Goal: Information Seeking & Learning: Check status

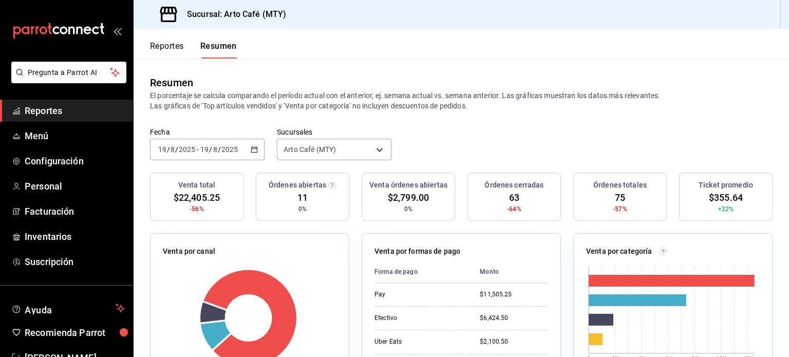
click at [174, 41] on button "Reportes" at bounding box center [167, 49] width 34 height 17
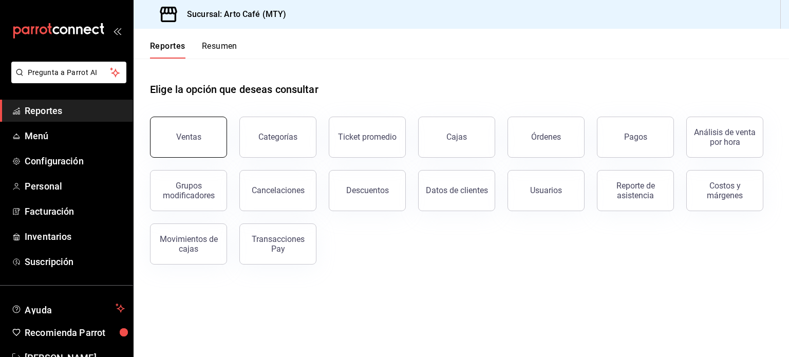
click at [175, 128] on button "Ventas" at bounding box center [188, 137] width 77 height 41
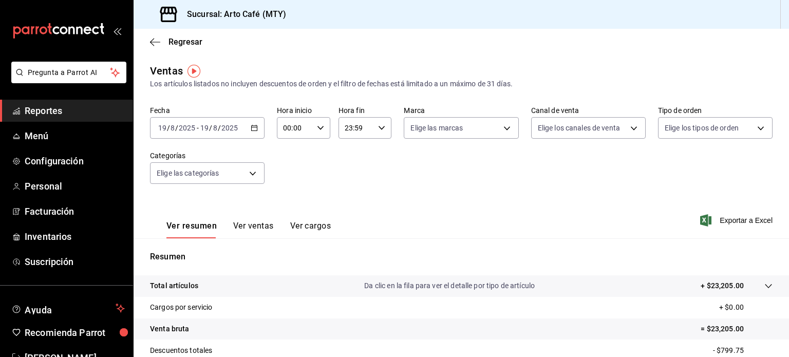
click at [253, 127] on icon "button" at bounding box center [254, 127] width 7 height 7
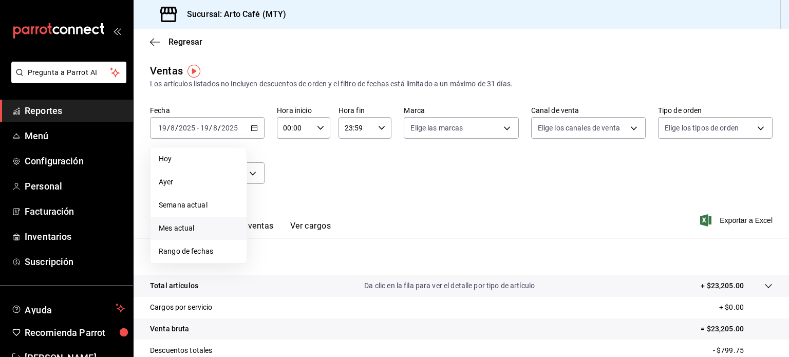
click at [204, 233] on span "Mes actual" at bounding box center [199, 228] width 80 height 11
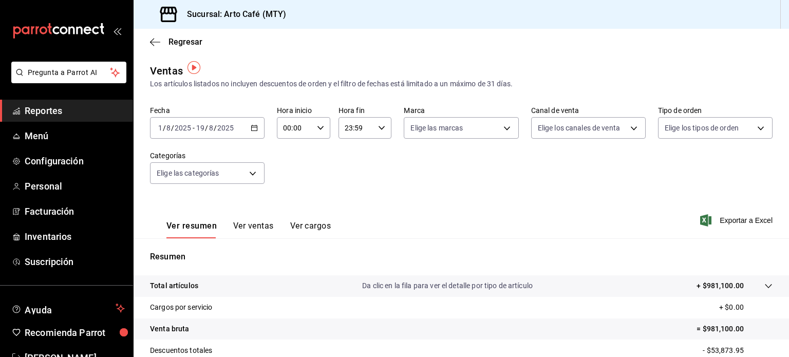
scroll to position [16, 0]
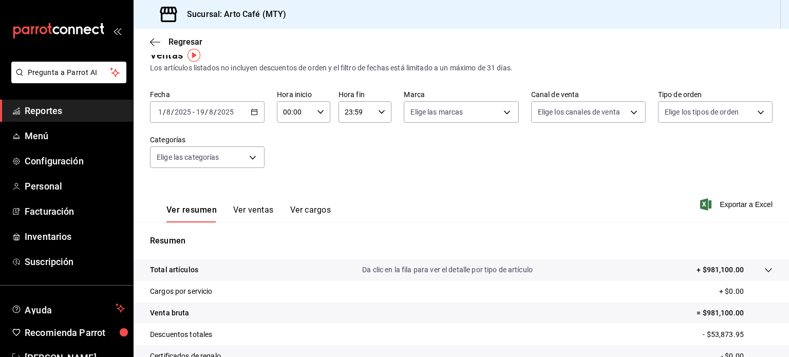
click at [253, 216] on button "Ver ventas" at bounding box center [253, 213] width 41 height 17
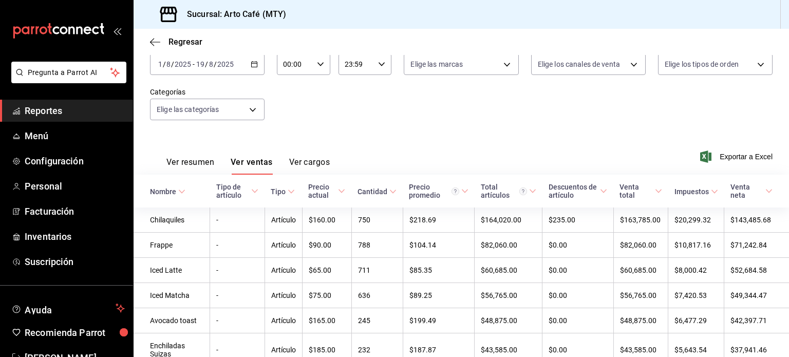
scroll to position [68, 0]
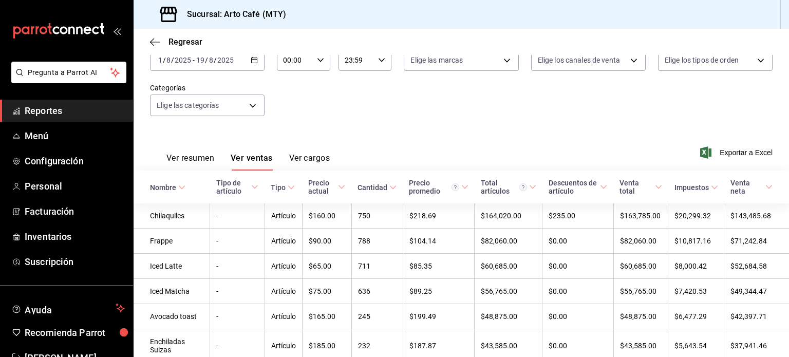
click at [178, 187] on icon at bounding box center [181, 187] width 7 height 7
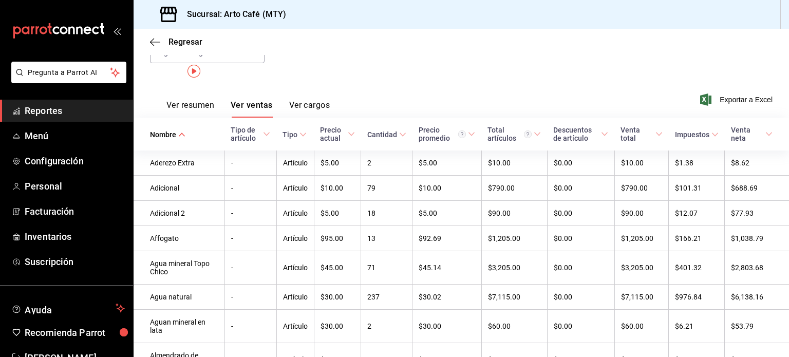
scroll to position [0, 0]
